Goal: Task Accomplishment & Management: Use online tool/utility

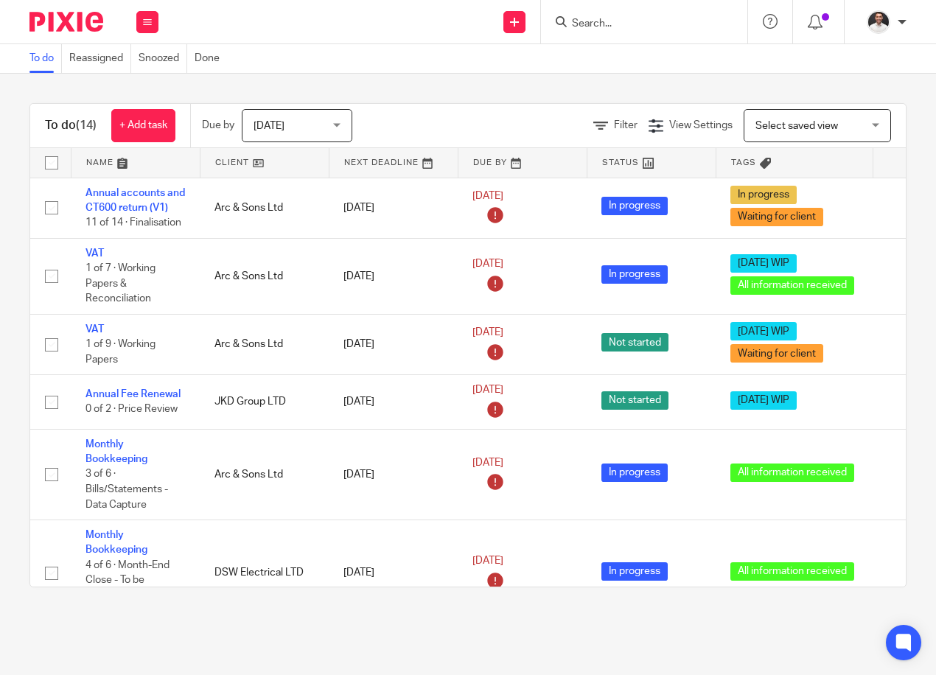
click at [617, 31] on form at bounding box center [648, 22] width 157 height 18
click at [601, 16] on form at bounding box center [648, 22] width 157 height 18
drag, startPoint x: 607, startPoint y: 27, endPoint x: 599, endPoint y: 0, distance: 28.4
click at [599, 0] on div at bounding box center [644, 21] width 206 height 43
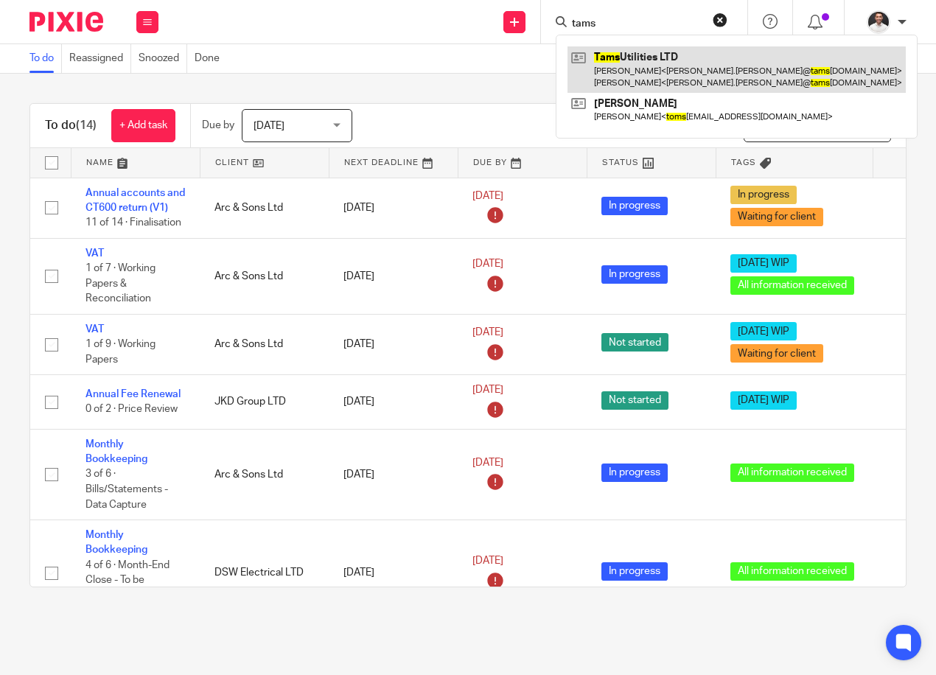
type input "tams"
click at [654, 65] on link at bounding box center [737, 69] width 338 height 46
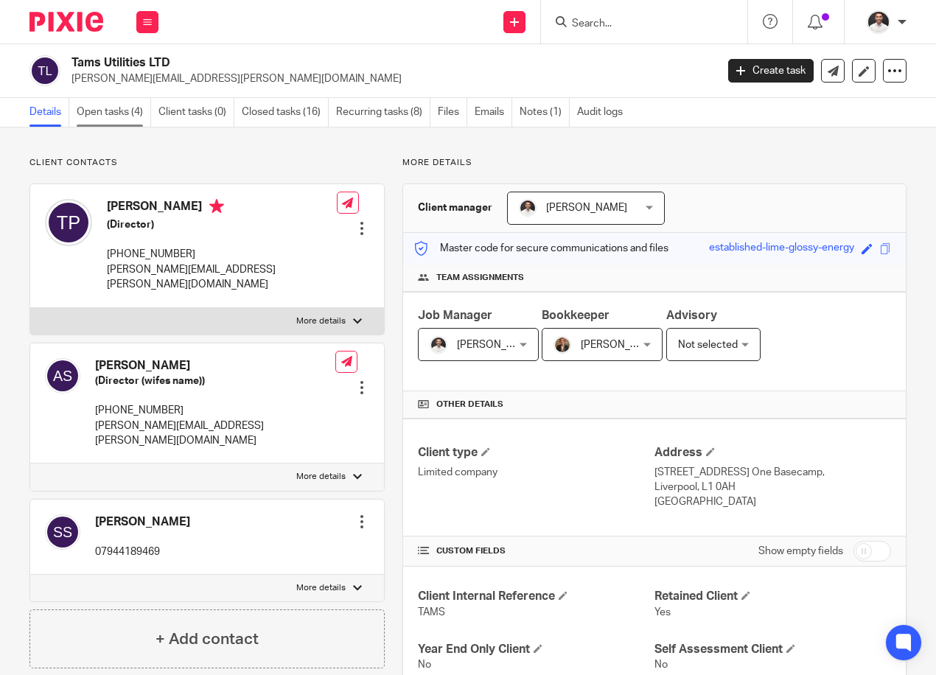
click at [118, 114] on link "Open tasks (4)" at bounding box center [114, 112] width 74 height 29
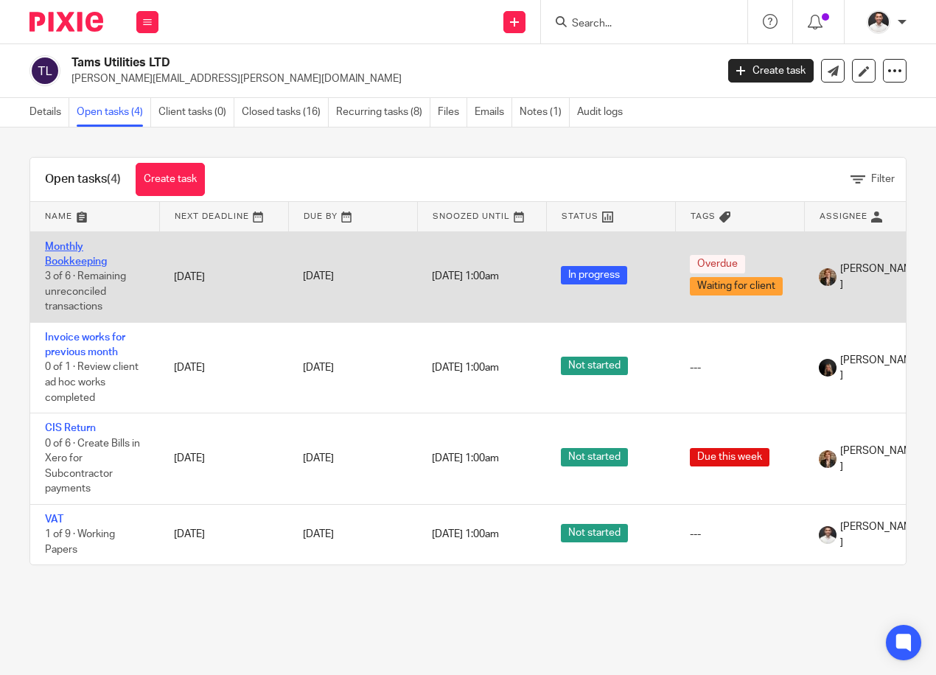
click at [71, 259] on link "Monthly Bookkeeping" at bounding box center [76, 254] width 62 height 25
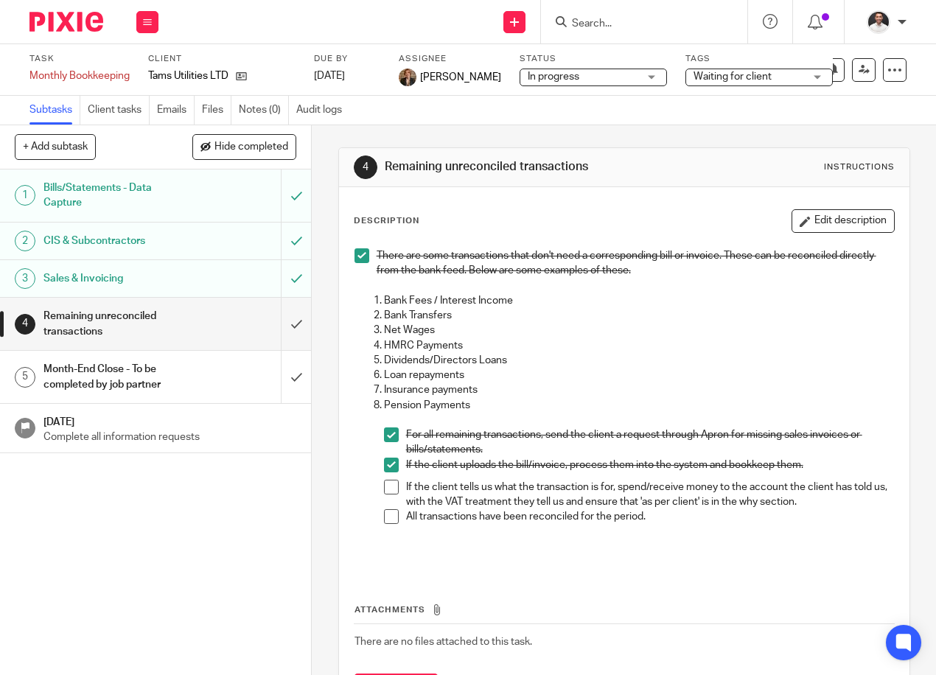
click at [871, 74] on div "See template in use Advanced task editor Copy task Change schedule Delete" at bounding box center [832, 70] width 147 height 24
click at [893, 71] on div at bounding box center [895, 70] width 24 height 24
click at [384, 496] on li "If the client tells us what the transaction is for, spend/receive money to the …" at bounding box center [639, 495] width 510 height 30
click at [384, 514] on span at bounding box center [391, 516] width 15 height 15
drag, startPoint x: 389, startPoint y: 491, endPoint x: 388, endPoint y: 481, distance: 9.6
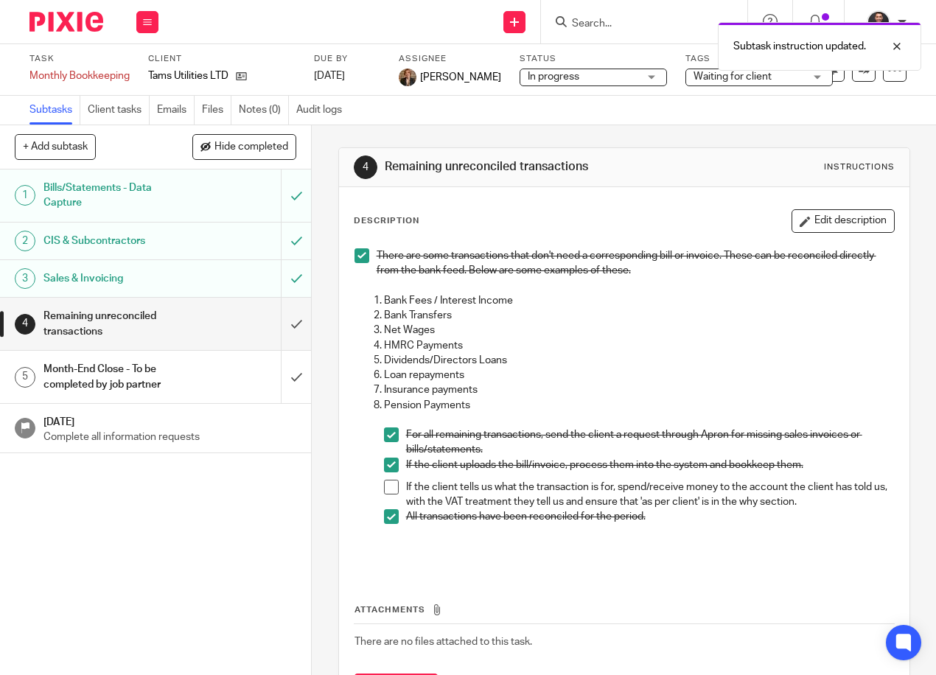
click at [389, 490] on span at bounding box center [391, 487] width 15 height 15
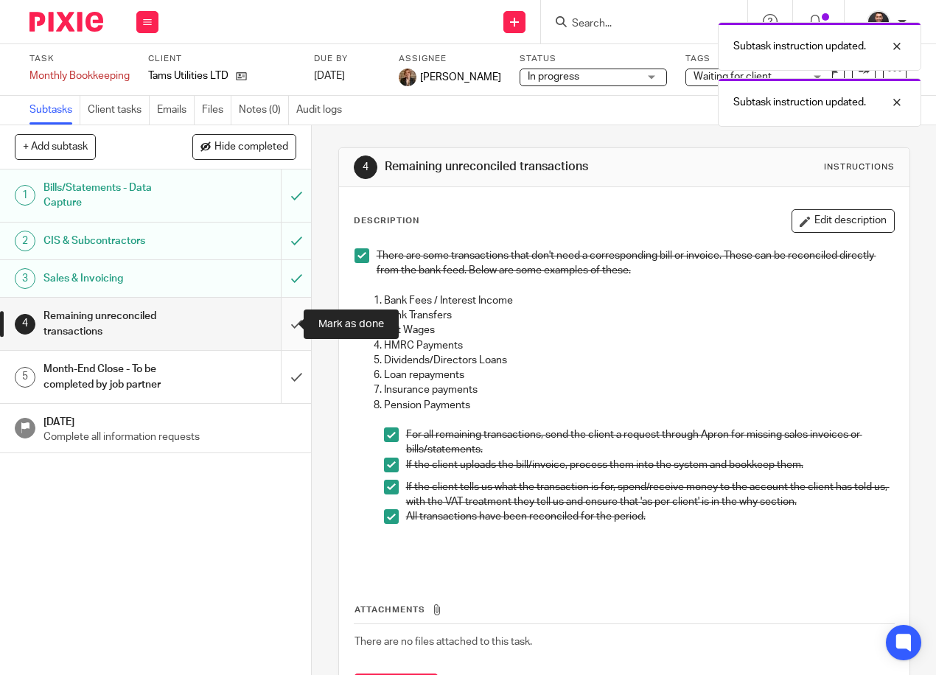
click at [284, 328] on input "submit" at bounding box center [155, 324] width 311 height 52
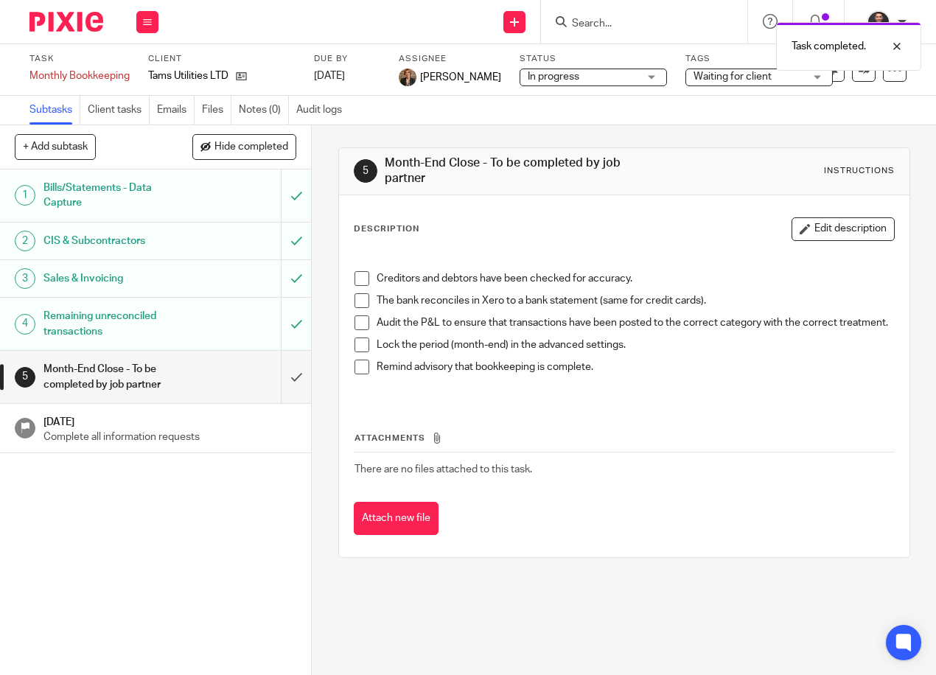
click at [357, 275] on span at bounding box center [362, 278] width 15 height 15
drag, startPoint x: 353, startPoint y: 296, endPoint x: 355, endPoint y: 310, distance: 14.2
click at [355, 297] on span at bounding box center [362, 300] width 15 height 15
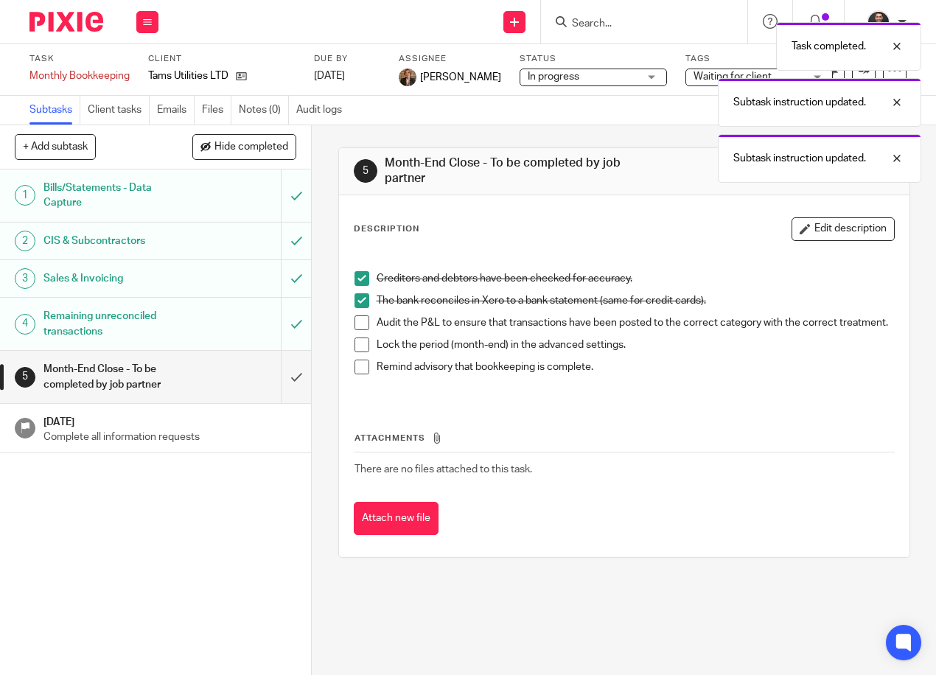
click at [360, 325] on span at bounding box center [362, 322] width 15 height 15
click at [357, 348] on span at bounding box center [362, 345] width 15 height 15
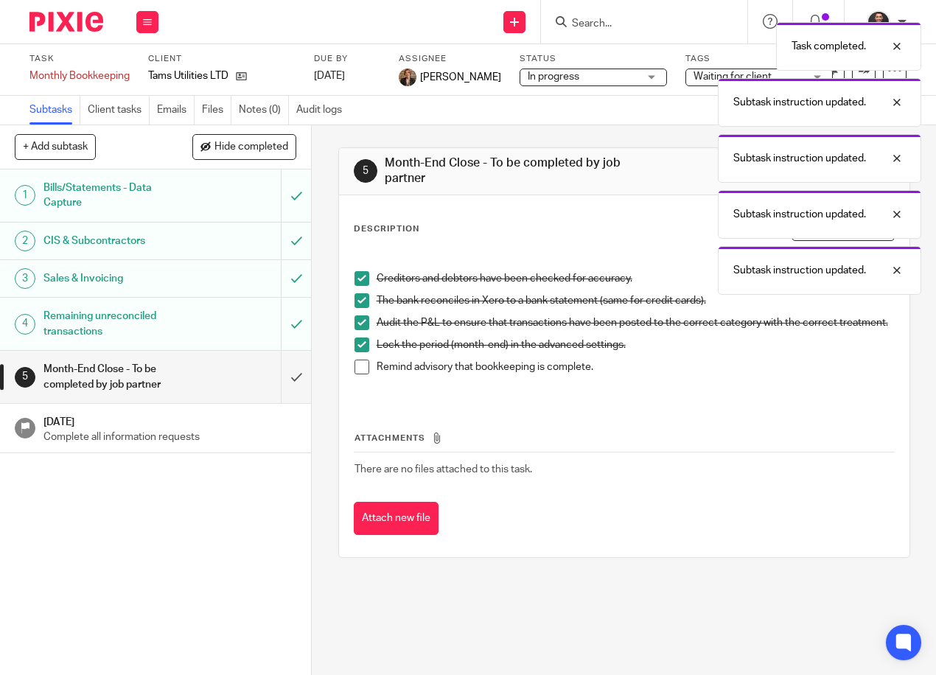
click at [359, 374] on span at bounding box center [362, 367] width 15 height 15
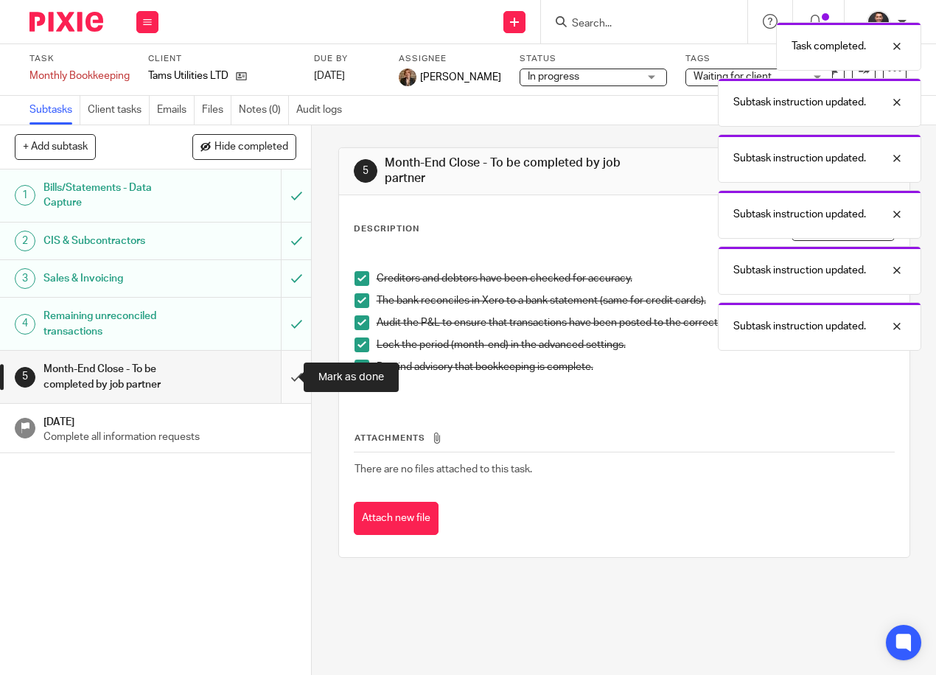
click at [279, 376] on input "submit" at bounding box center [155, 377] width 311 height 52
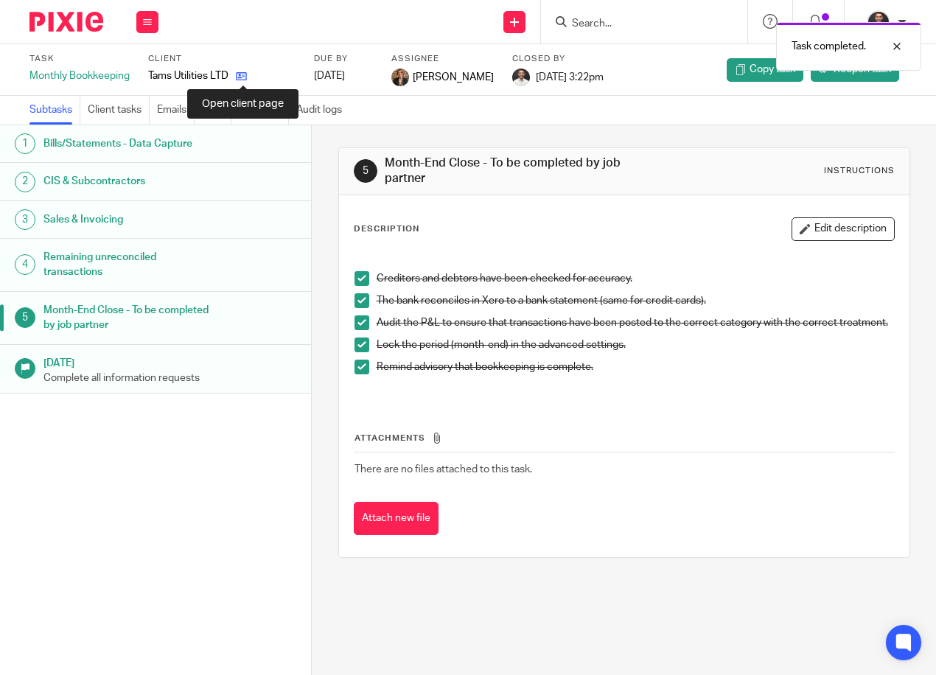
click at [238, 74] on icon at bounding box center [241, 76] width 11 height 11
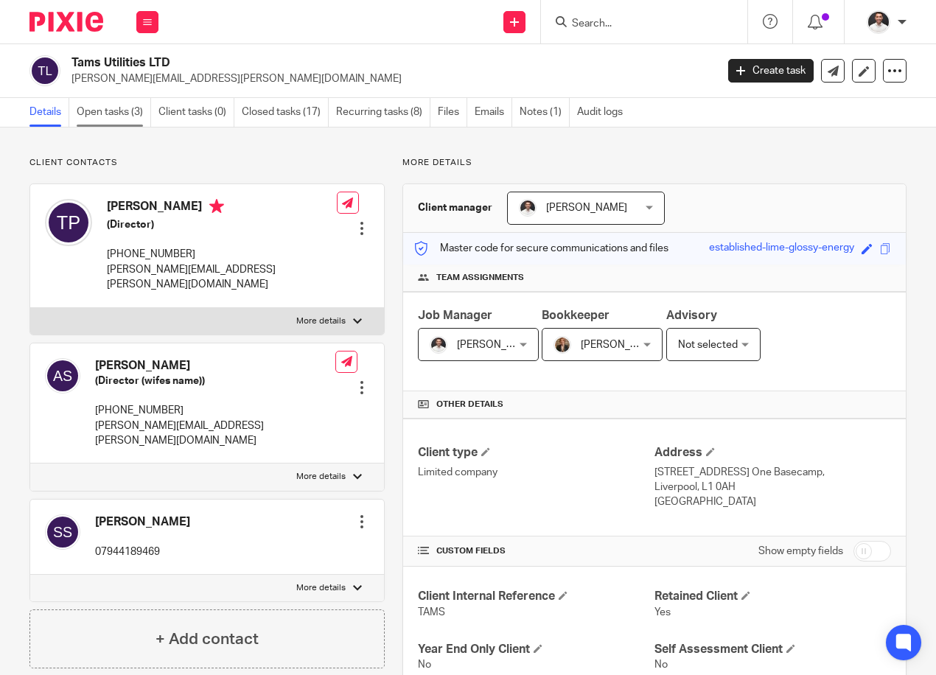
click at [107, 116] on link "Open tasks (3)" at bounding box center [114, 112] width 74 height 29
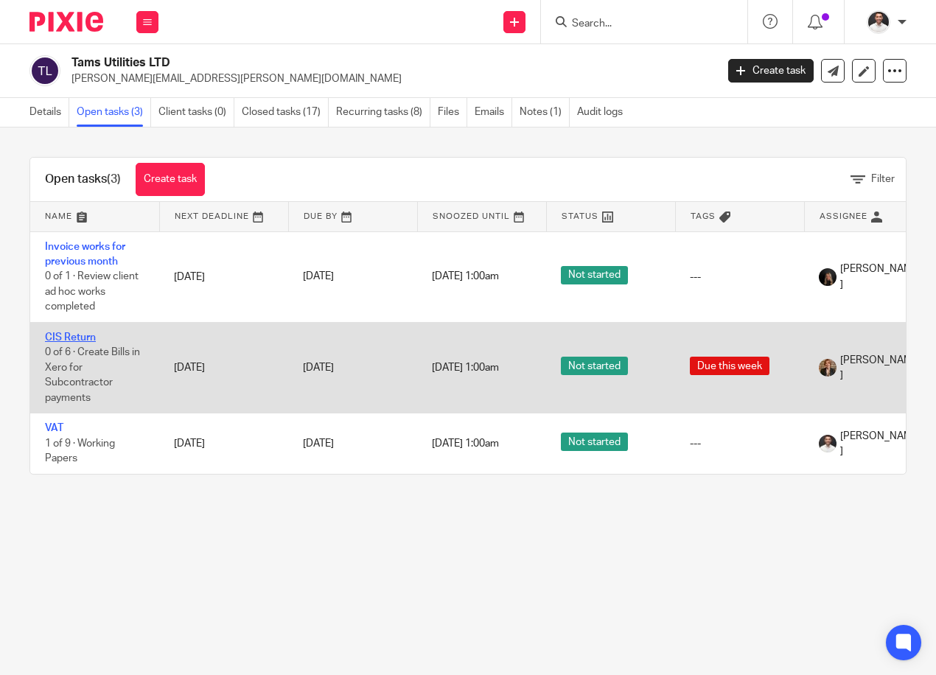
click at [74, 341] on link "CIS Return" at bounding box center [70, 337] width 51 height 10
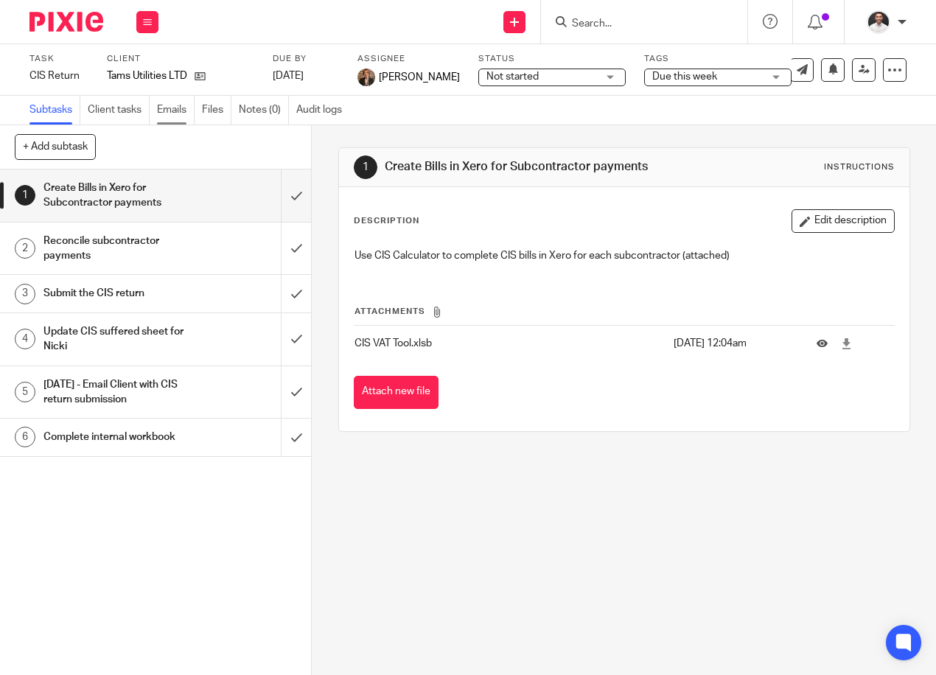
click at [176, 111] on link "Emails" at bounding box center [176, 110] width 38 height 29
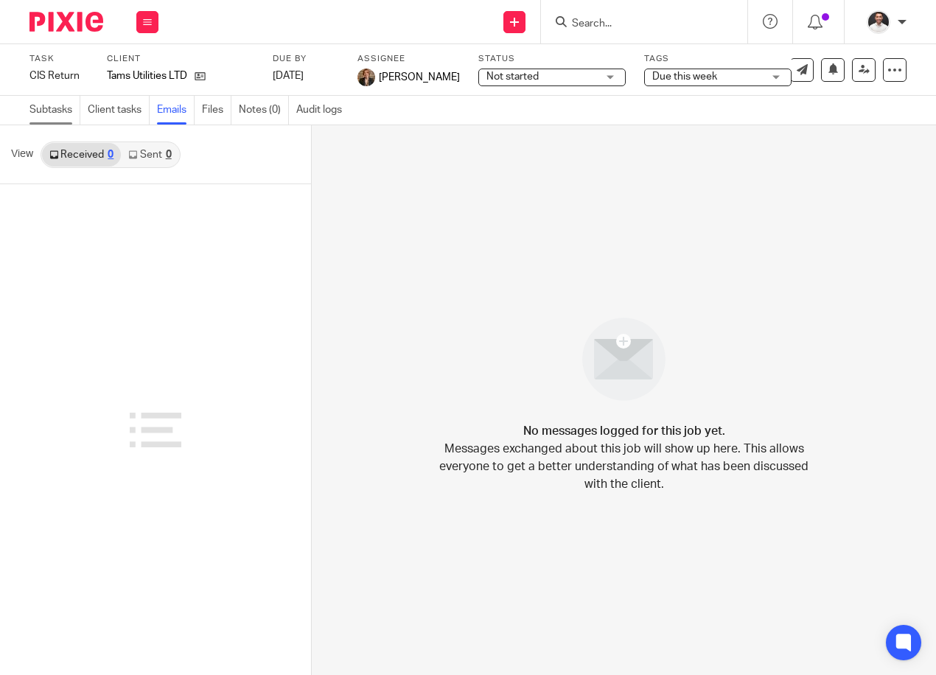
click at [55, 108] on link "Subtasks" at bounding box center [54, 110] width 51 height 29
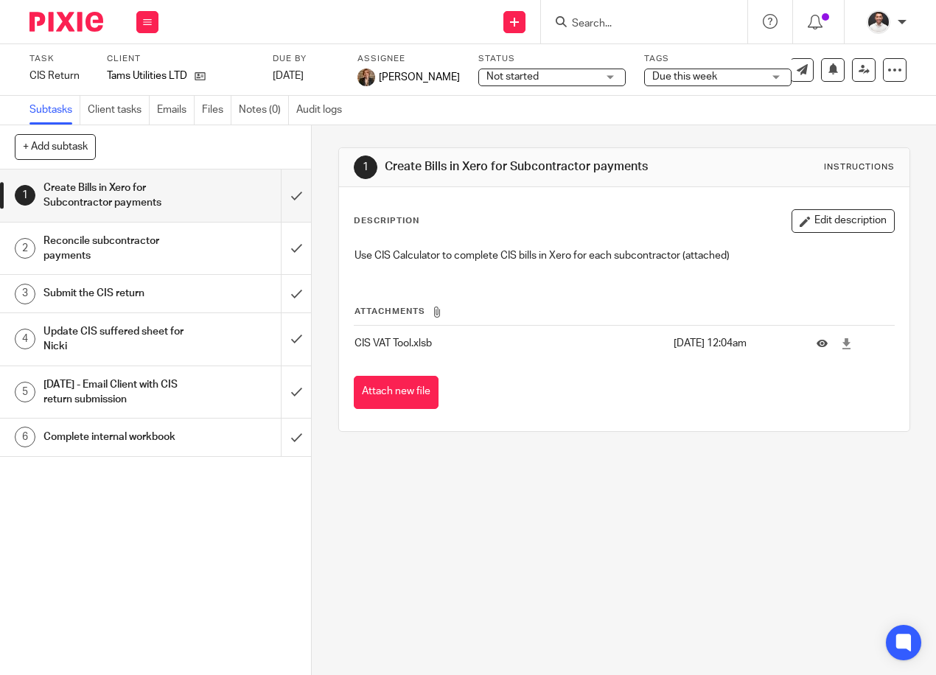
click at [521, 78] on span "Not started" at bounding box center [541, 76] width 111 height 15
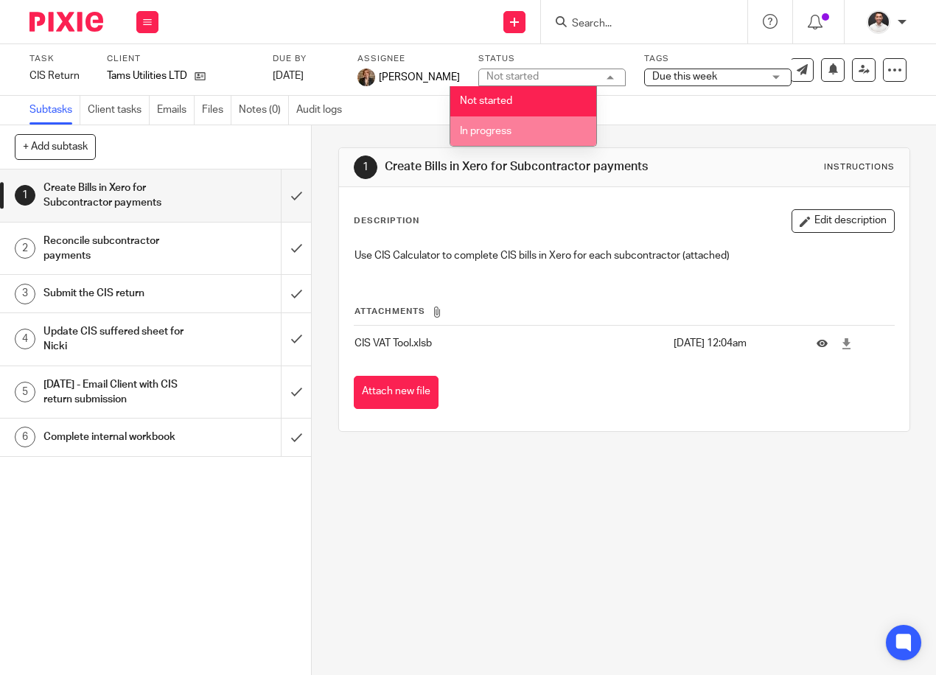
click at [503, 132] on span "In progress" at bounding box center [486, 131] width 52 height 10
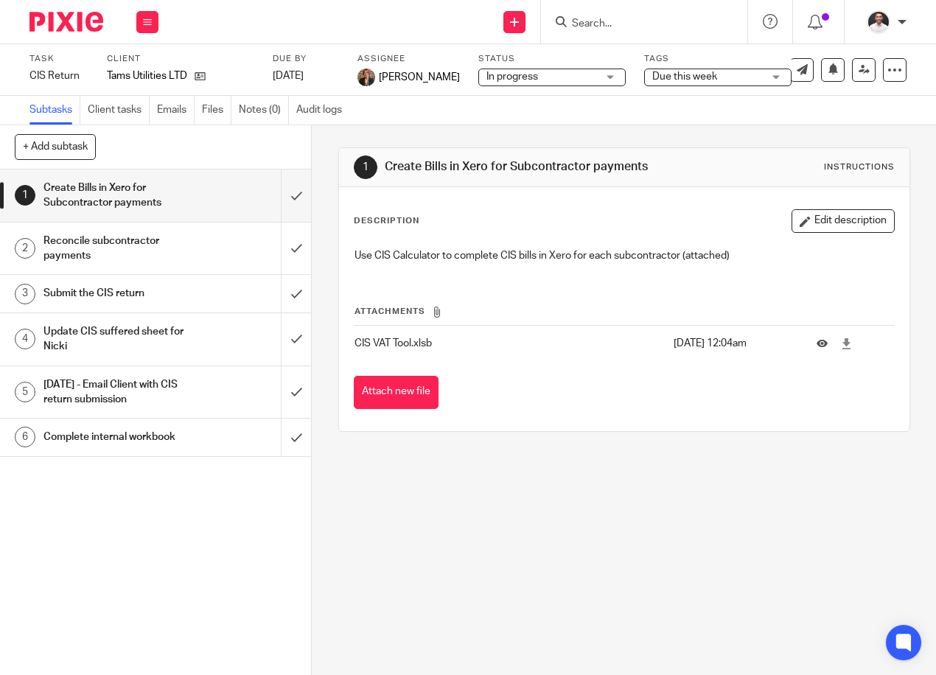
click at [622, 481] on div "1 Create Bills in Xero for Subcontractor payments Instructions Description Edit…" at bounding box center [624, 400] width 624 height 550
click at [281, 198] on input "submit" at bounding box center [155, 196] width 311 height 52
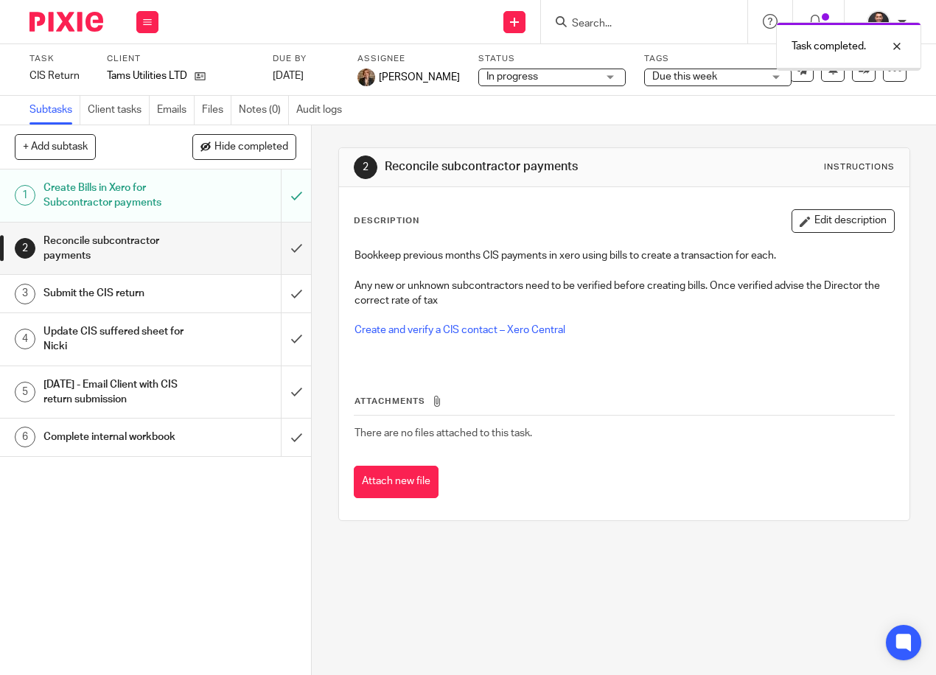
click at [279, 248] on input "submit" at bounding box center [155, 249] width 311 height 52
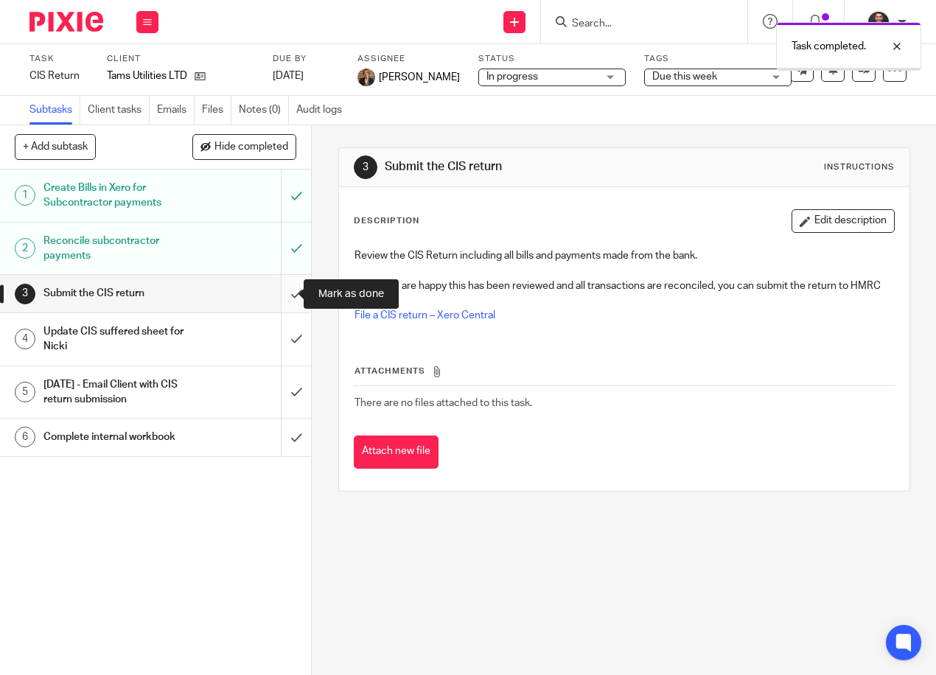
click at [287, 295] on input "submit" at bounding box center [155, 293] width 311 height 37
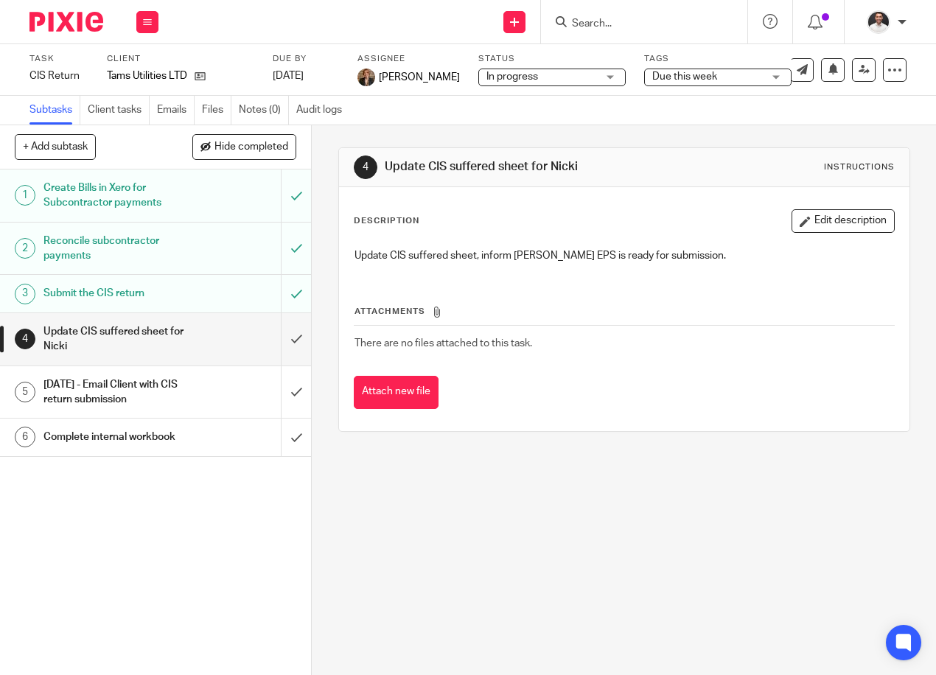
click at [145, 340] on h1 "Update CIS suffered sheet for Nicki" at bounding box center [117, 340] width 149 height 38
